Goal: Task Accomplishment & Management: Complete application form

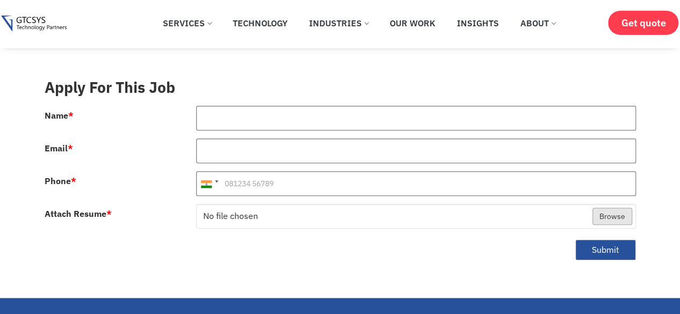
scroll to position [481, 0]
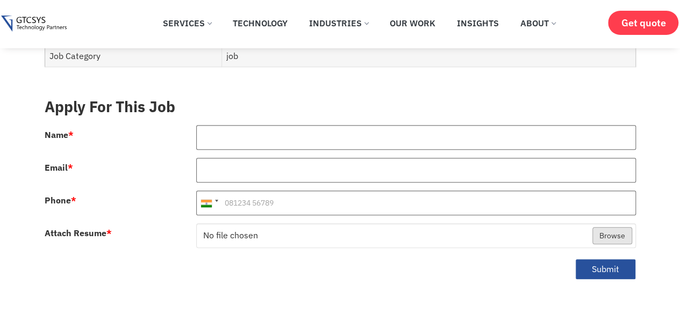
click at [669, 148] on html "Skip to content ✕ Services Application Services Web Application Mobile Applicat…" at bounding box center [340, 193] width 680 height 1353
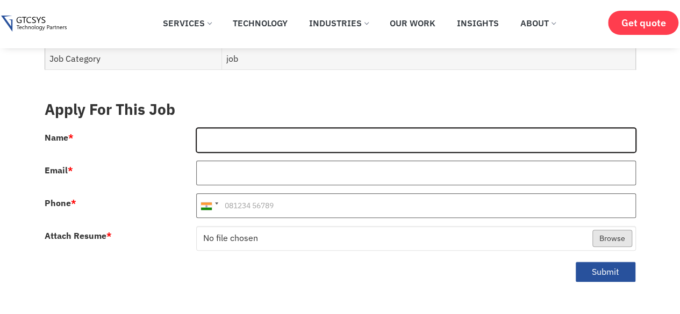
click at [247, 128] on input "Name *" at bounding box center [416, 140] width 440 height 25
type input "[PERSON_NAME]"
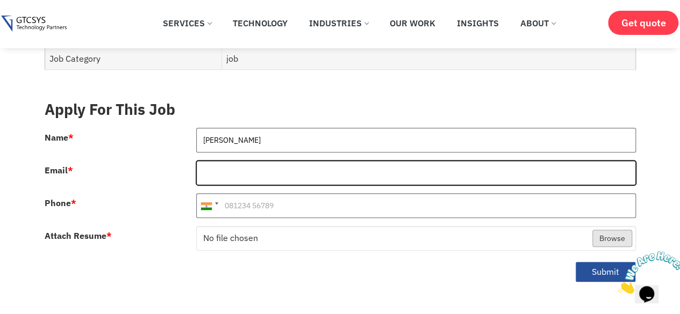
click at [247, 161] on input "Email *" at bounding box center [416, 173] width 440 height 25
type input "[EMAIL_ADDRESS][DOMAIN_NAME]"
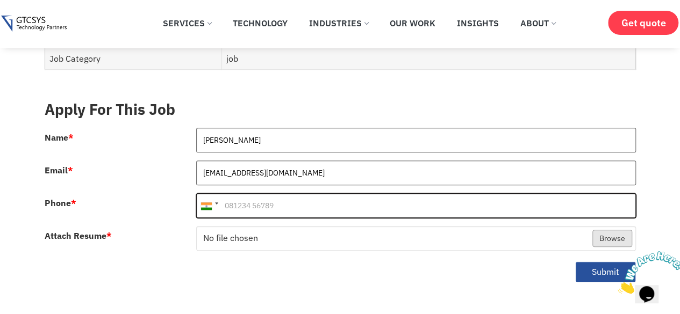
click at [257, 194] on input "Phone *" at bounding box center [416, 206] width 440 height 25
paste input "8790421996"
type input "8790421996"
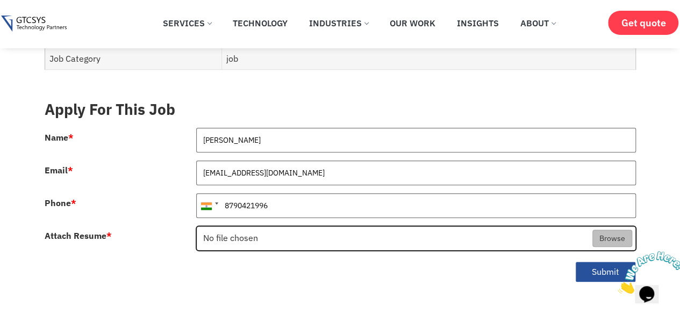
click at [267, 227] on input "Attach Resume *" at bounding box center [416, 239] width 439 height 25
type input "C:\fakepath\[PERSON_NAME].pdf"
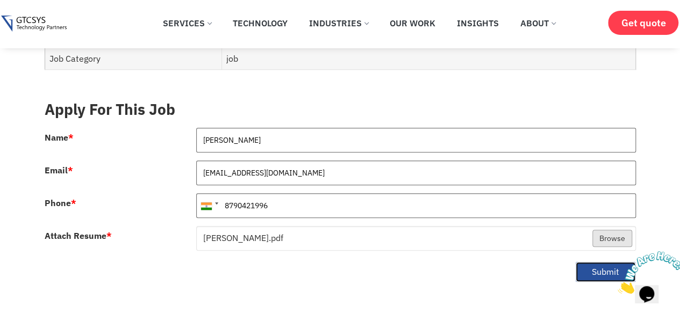
click at [597, 262] on button "Submit" at bounding box center [605, 272] width 61 height 21
